Goal: Task Accomplishment & Management: Manage account settings

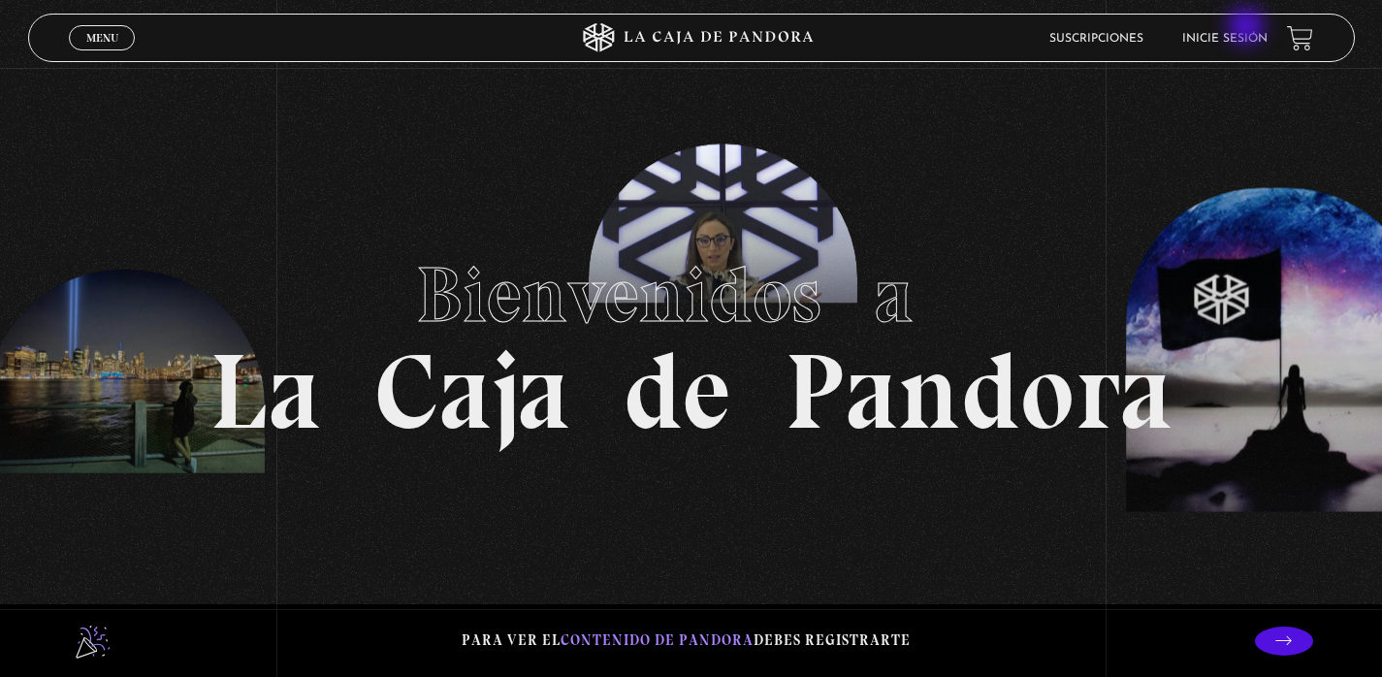
click at [1248, 28] on li "Inicie sesión" at bounding box center [1224, 38] width 85 height 30
click at [1244, 35] on link "Inicie sesión" at bounding box center [1224, 39] width 85 height 12
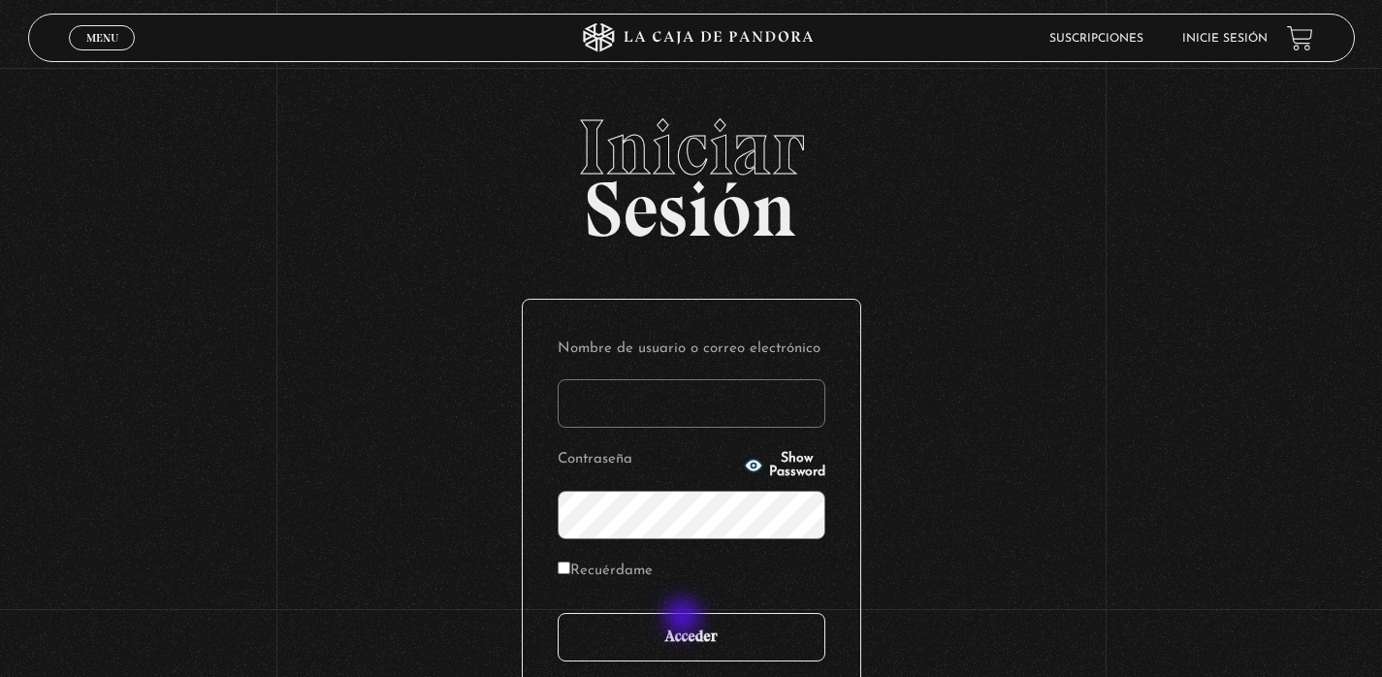
type input "Fio sancho"
click at [689, 625] on input "Acceder" at bounding box center [692, 637] width 268 height 48
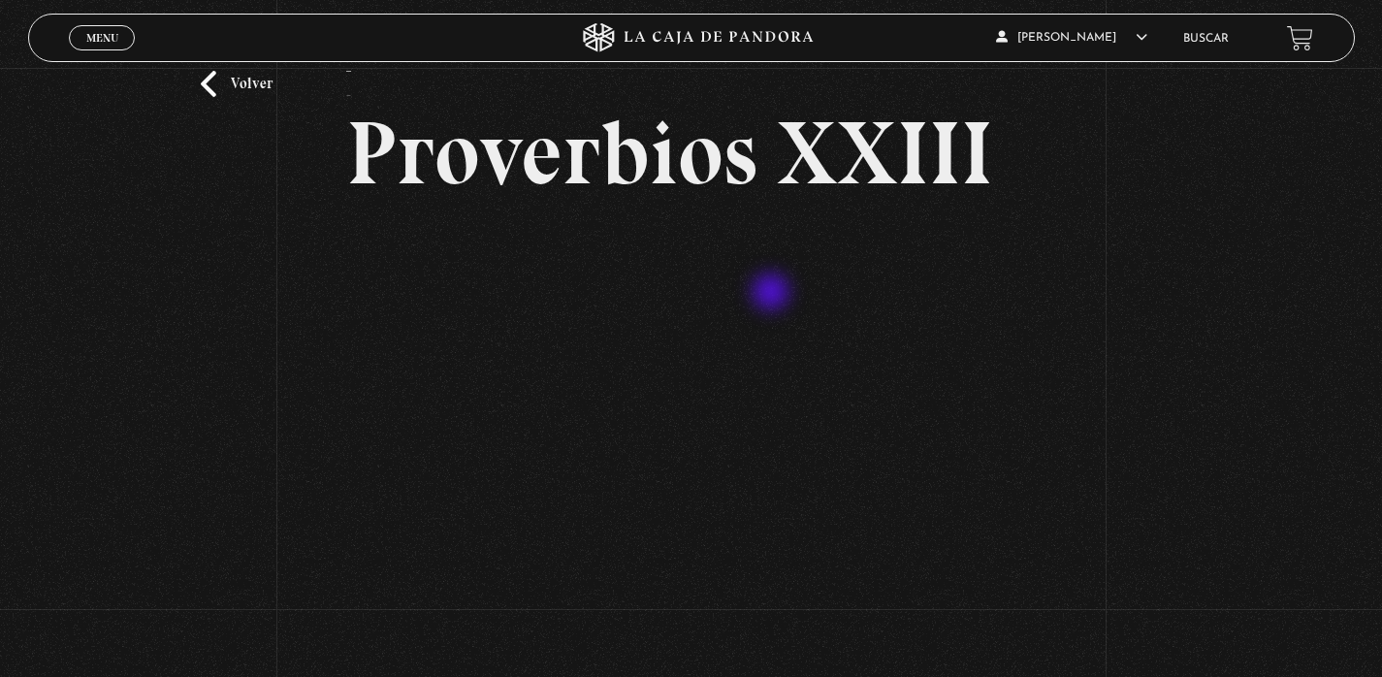
scroll to position [67, 0]
